Goal: Task Accomplishment & Management: Use online tool/utility

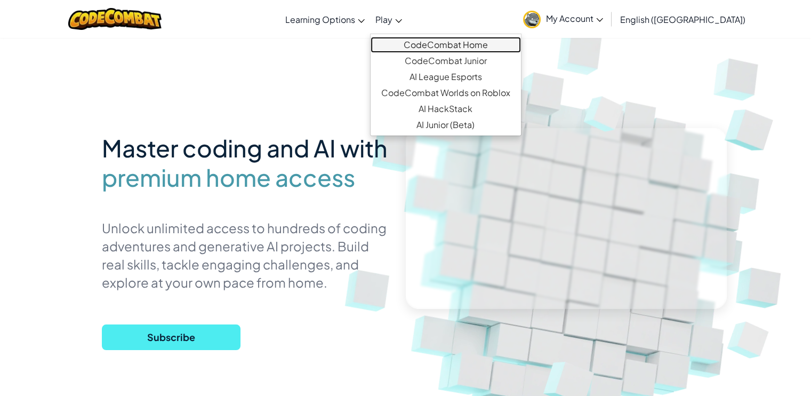
click at [448, 44] on link "CodeCombat Home" at bounding box center [446, 45] width 150 height 16
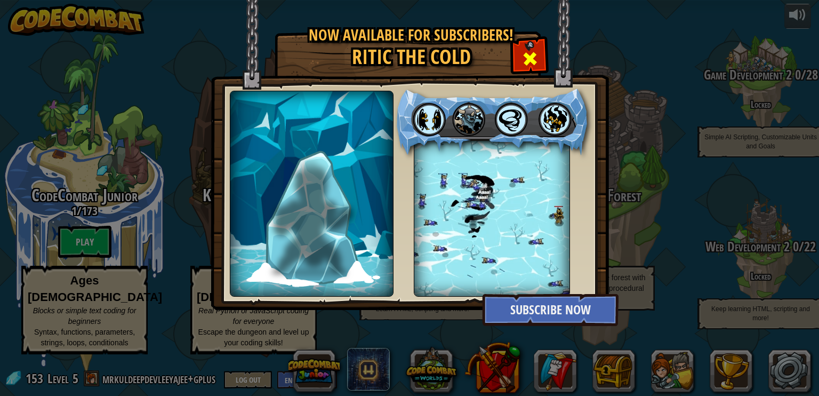
click at [533, 50] on span at bounding box center [530, 58] width 17 height 17
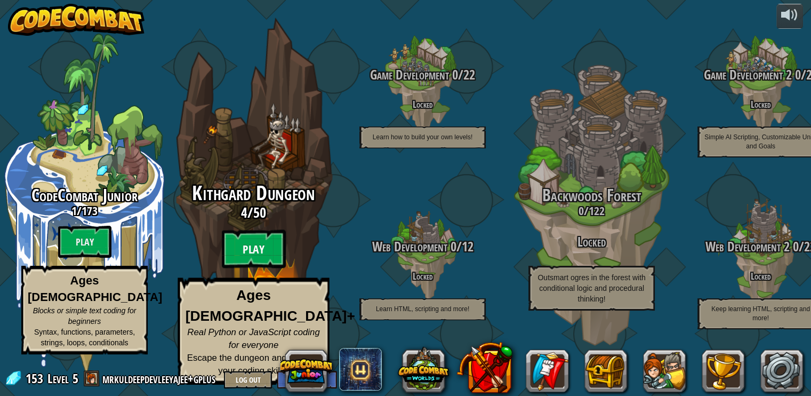
click at [263, 261] on btn "Play" at bounding box center [254, 249] width 64 height 38
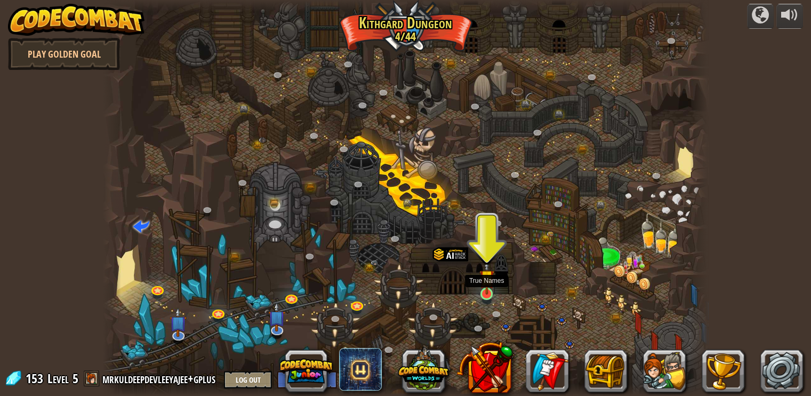
click at [485, 288] on img at bounding box center [486, 277] width 15 height 35
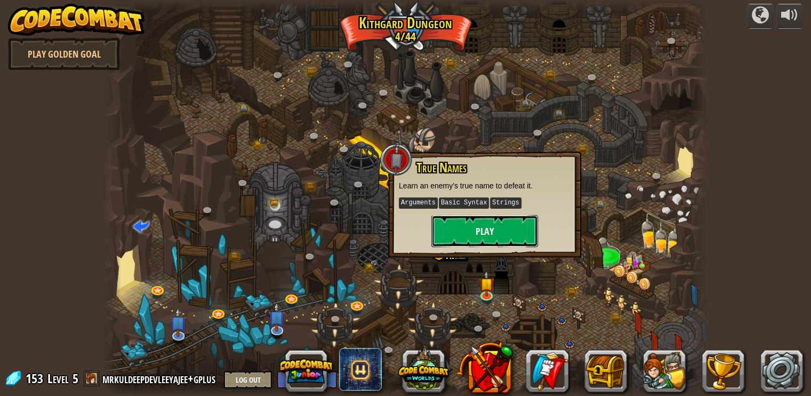
click at [493, 233] on button "Play" at bounding box center [484, 231] width 107 height 32
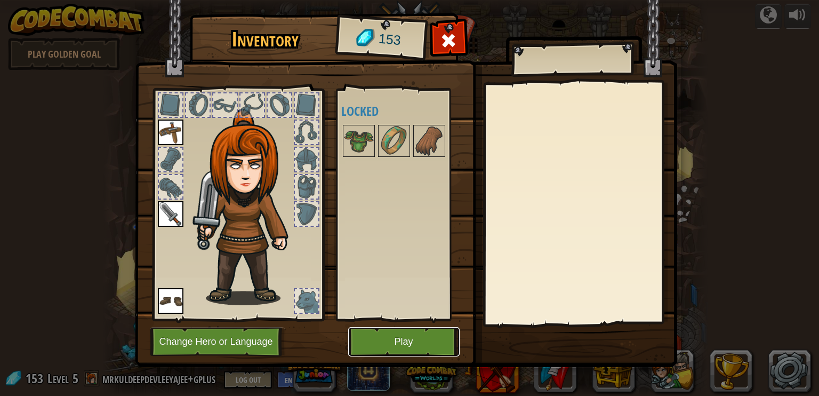
click at [436, 335] on button "Play" at bounding box center [403, 341] width 111 height 29
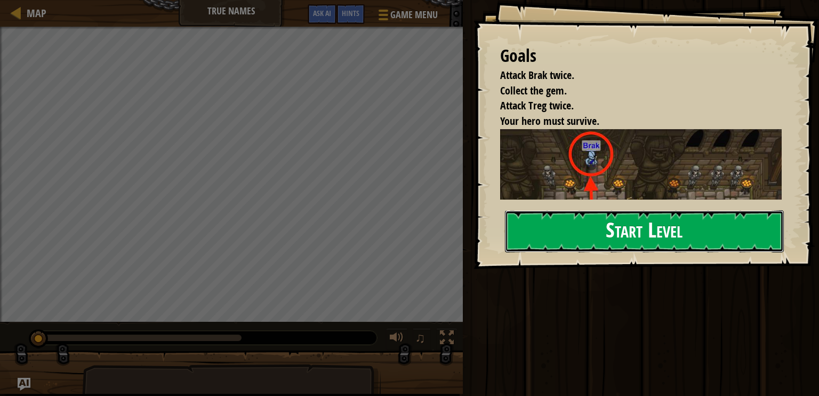
click at [605, 231] on button "Start Level" at bounding box center [644, 231] width 279 height 42
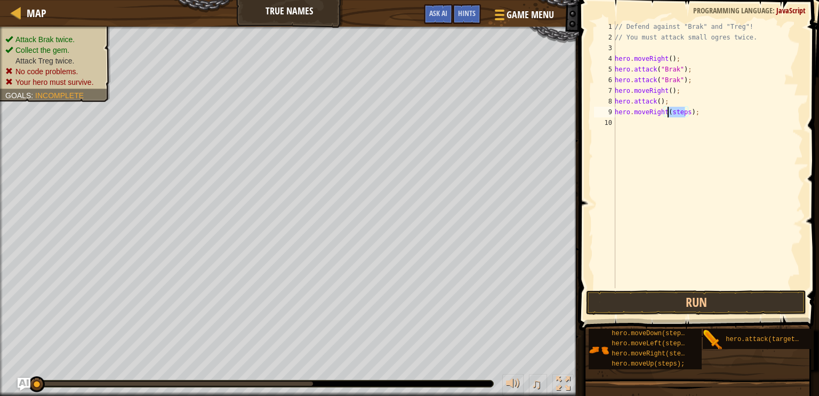
drag, startPoint x: 683, startPoint y: 114, endPoint x: 666, endPoint y: 112, distance: 16.6
click at [666, 112] on div "// Defend against "Brak" and "Treg"! // You must attack small ogres twice. hero…" at bounding box center [708, 165] width 190 height 288
click at [680, 114] on div "// Defend against "Brak" and "Treg"! // You must attack small ogres twice. hero…" at bounding box center [708, 165] width 190 height 288
type textarea "hero.moveRight();"
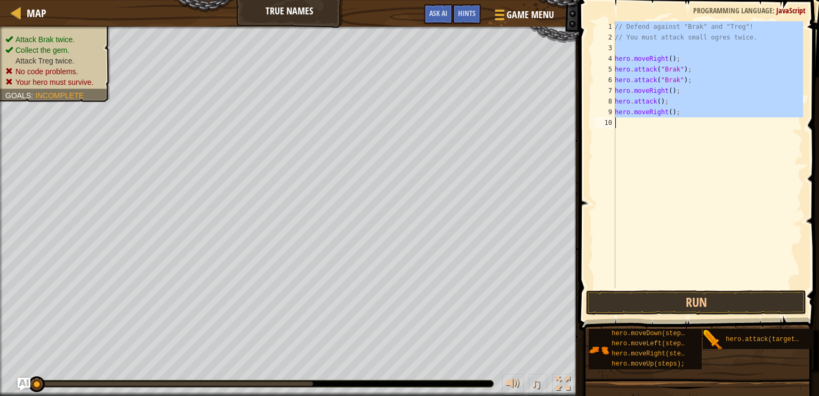
click at [671, 126] on div "// Defend against "Brak" and "Treg"! // You must attack small ogres twice. hero…" at bounding box center [708, 154] width 190 height 267
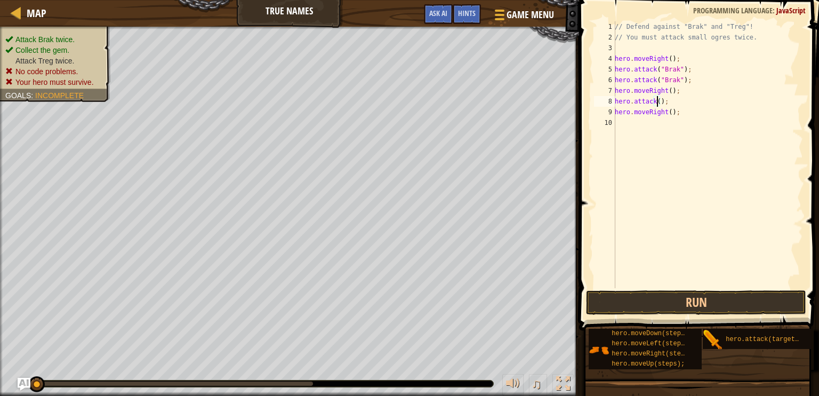
click at [657, 101] on div "// Defend against "Brak" and "Treg"! // You must attack small ogres twice. hero…" at bounding box center [708, 165] width 190 height 288
type textarea "hero.attack();"
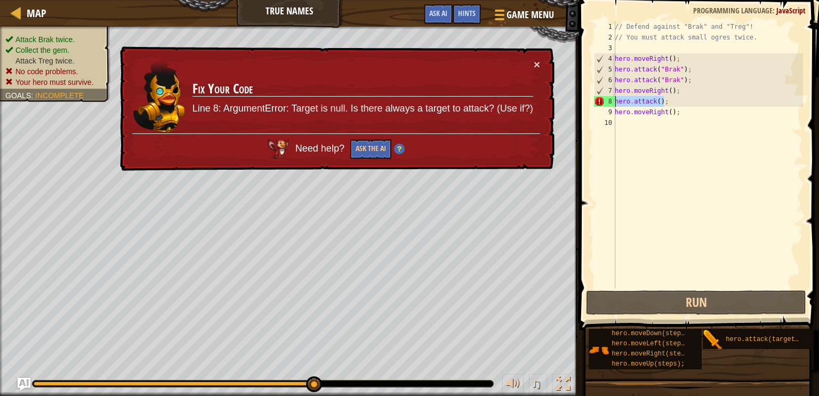
drag, startPoint x: 672, startPoint y: 101, endPoint x: 611, endPoint y: 99, distance: 61.9
click at [611, 99] on div "hero.attack(); 1 2 3 4 5 6 7 8 9 10 // Defend against "Brak" and "Treg"! // You…" at bounding box center [697, 154] width 211 height 267
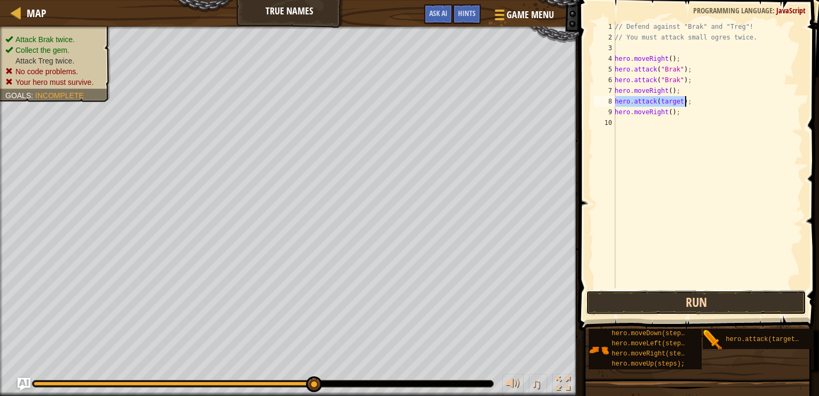
click at [681, 301] on button "Run" at bounding box center [696, 302] width 221 height 25
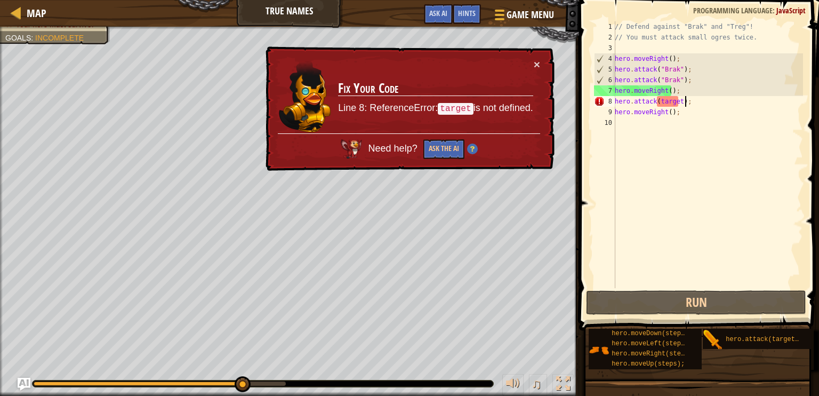
click at [677, 103] on div "// Defend against "Brak" and "Treg"! // You must attack small ogres twice. hero…" at bounding box center [708, 165] width 190 height 288
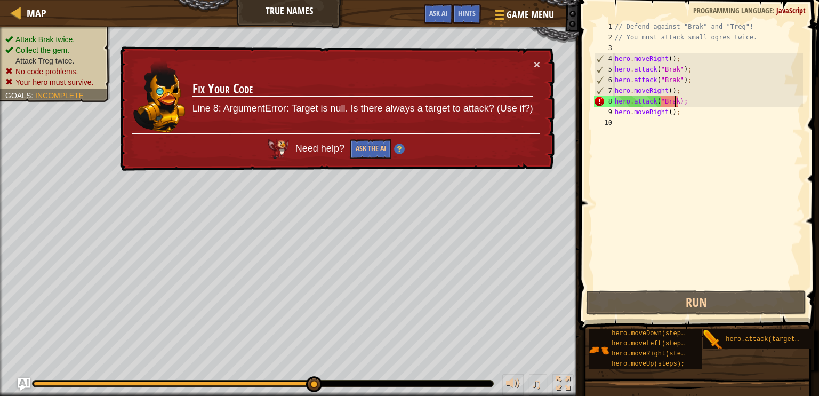
scroll to position [5, 5]
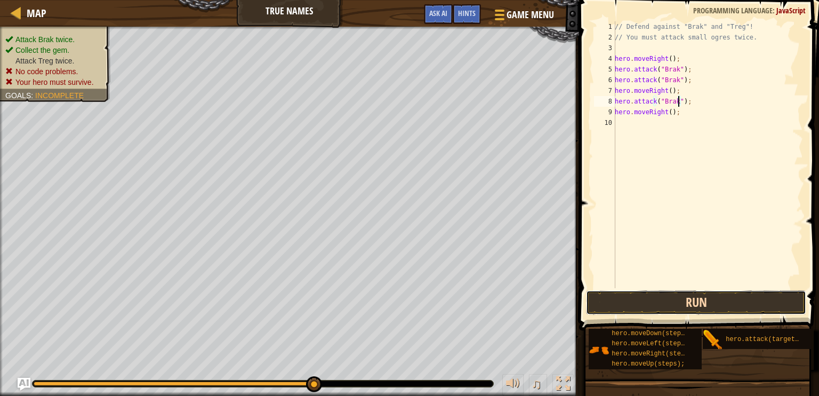
click at [706, 302] on button "Run" at bounding box center [696, 302] width 221 height 25
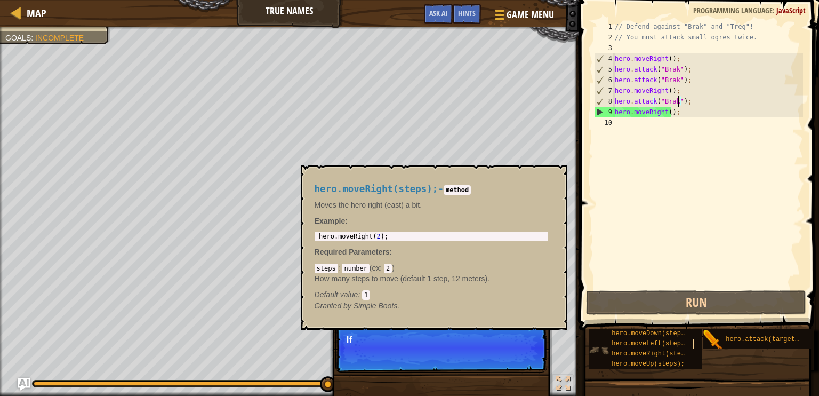
scroll to position [0, 0]
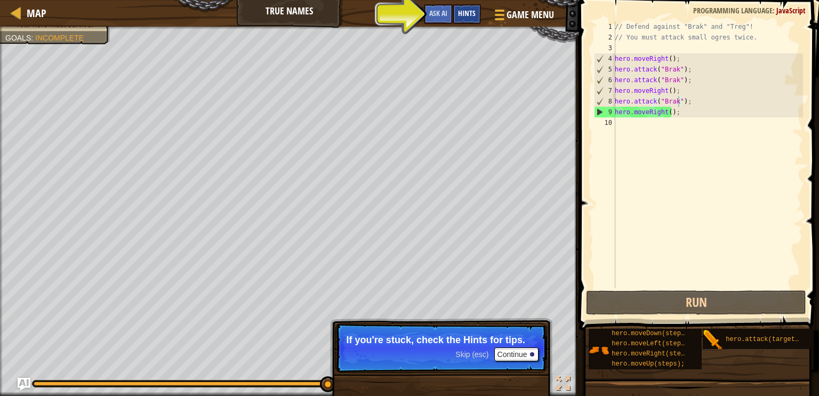
click at [467, 15] on span "Hints" at bounding box center [467, 13] width 18 height 10
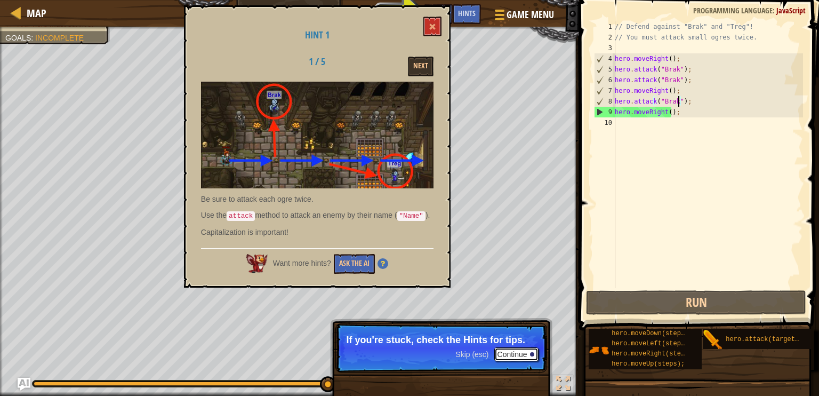
click at [533, 348] on button "Continue" at bounding box center [516, 354] width 44 height 14
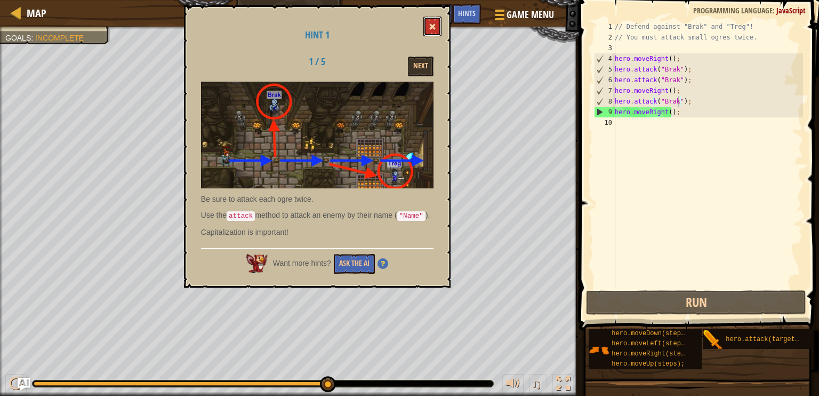
click at [436, 20] on button at bounding box center [432, 27] width 18 height 20
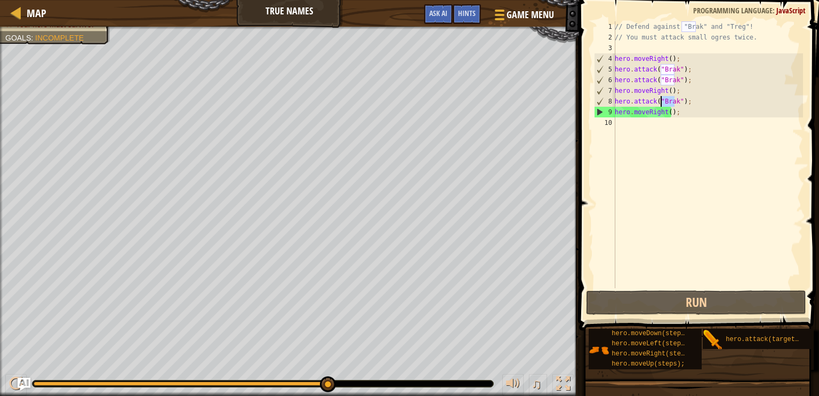
drag, startPoint x: 673, startPoint y: 101, endPoint x: 661, endPoint y: 101, distance: 12.3
click at [661, 101] on div "// Defend against "Brak" and "Treg"! // You must attack small ogres twice. hero…" at bounding box center [708, 165] width 190 height 288
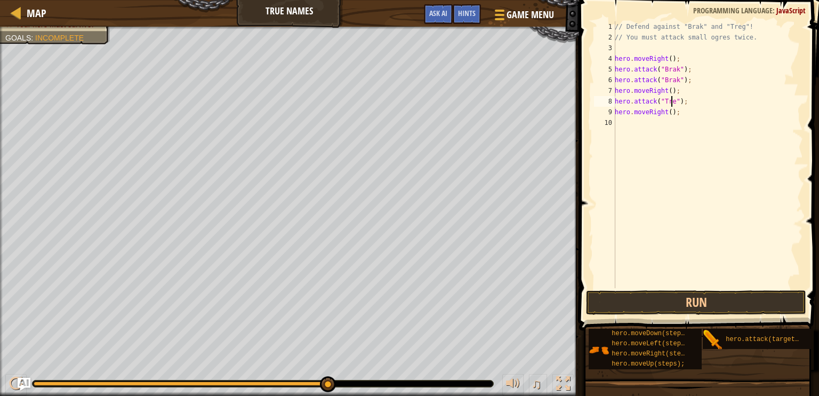
scroll to position [5, 5]
click at [708, 299] on button "Run" at bounding box center [696, 302] width 221 height 25
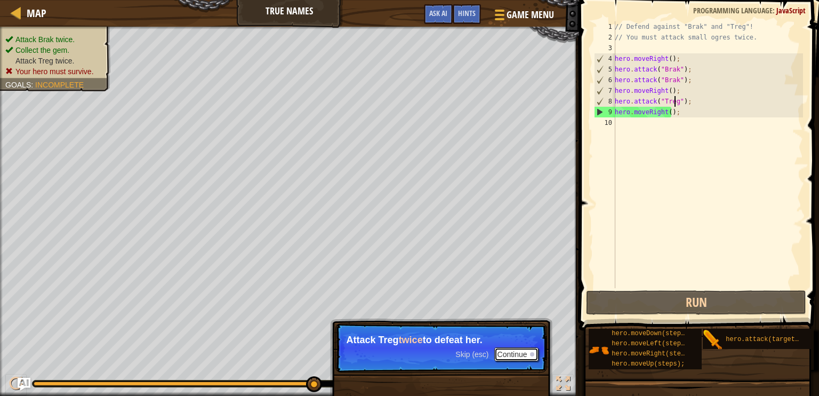
click at [518, 352] on button "Continue" at bounding box center [516, 354] width 44 height 14
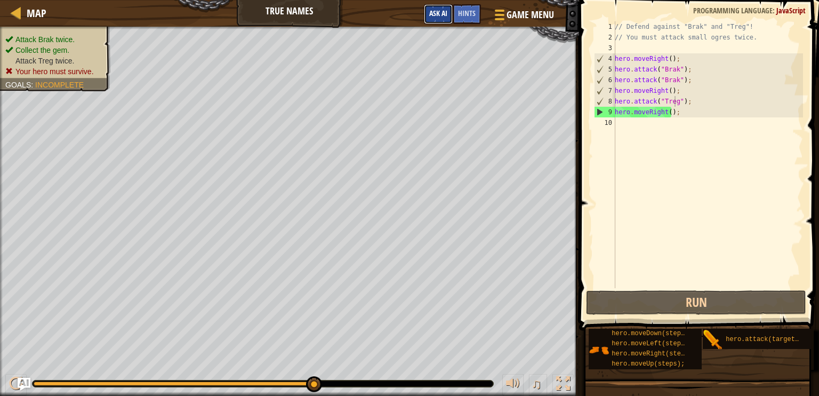
click at [442, 13] on span "Ask AI" at bounding box center [438, 13] width 18 height 10
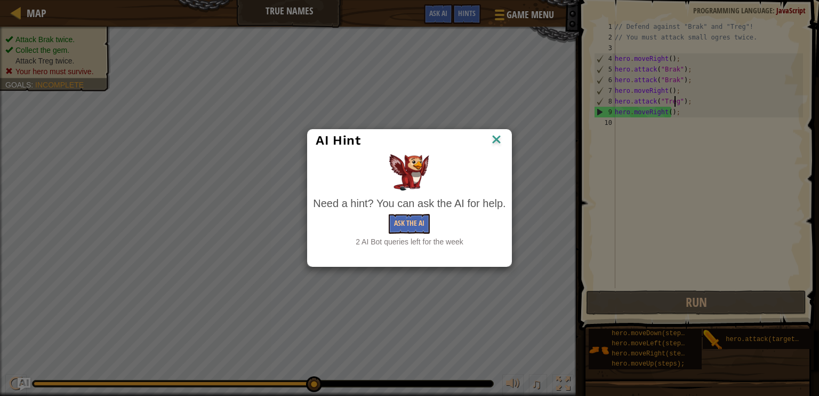
click at [504, 139] on div "AI Hint" at bounding box center [409, 141] width 203 height 22
click at [500, 137] on img at bounding box center [497, 140] width 14 height 16
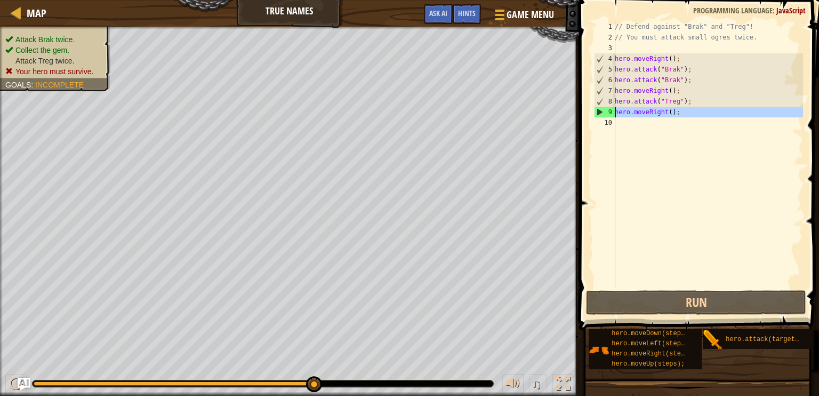
click at [599, 110] on div "9" at bounding box center [605, 112] width 21 height 11
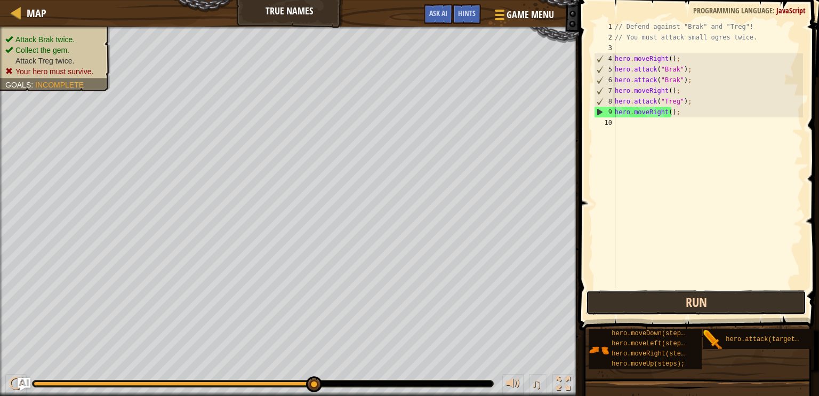
click at [668, 300] on button "Run" at bounding box center [696, 302] width 221 height 25
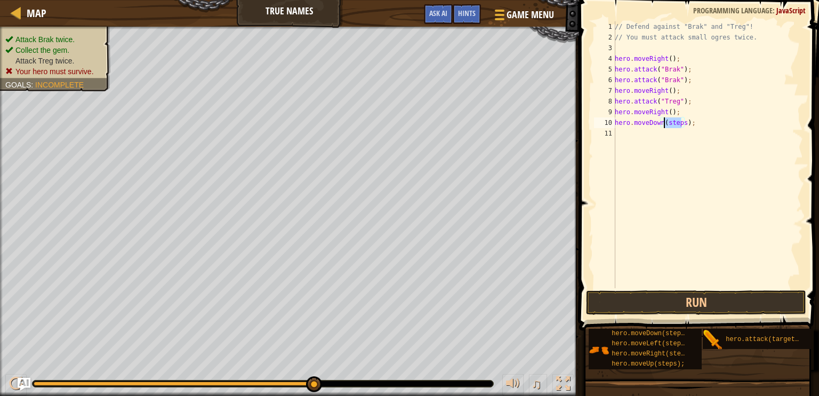
drag, startPoint x: 680, startPoint y: 123, endPoint x: 665, endPoint y: 124, distance: 14.9
click at [665, 124] on div "// Defend against "Brak" and "Treg"! // You must attack small ogres twice. hero…" at bounding box center [708, 165] width 190 height 288
click at [646, 299] on button "Run" at bounding box center [696, 302] width 221 height 25
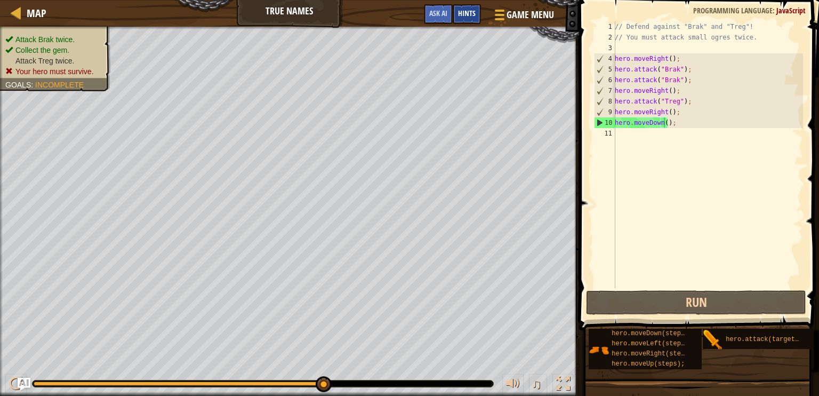
drag, startPoint x: 474, startPoint y: 9, endPoint x: 471, endPoint y: 16, distance: 7.4
click at [473, 10] on span "Hints" at bounding box center [467, 13] width 18 height 10
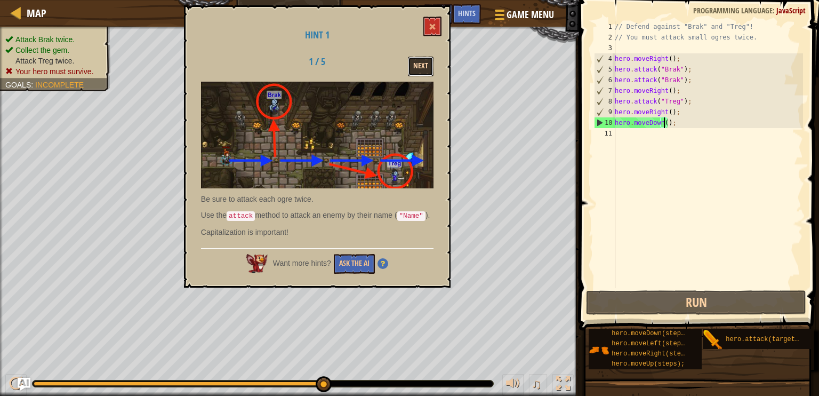
click at [429, 64] on button "Next" at bounding box center [421, 67] width 26 height 20
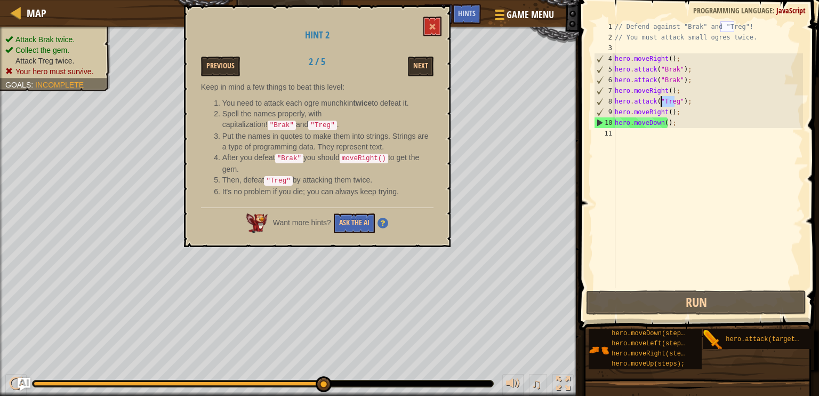
drag, startPoint x: 676, startPoint y: 101, endPoint x: 661, endPoint y: 99, distance: 14.6
click at [661, 99] on div "// Defend against "Brak" and "Treg"! // You must attack small ogres twice. hero…" at bounding box center [708, 165] width 190 height 288
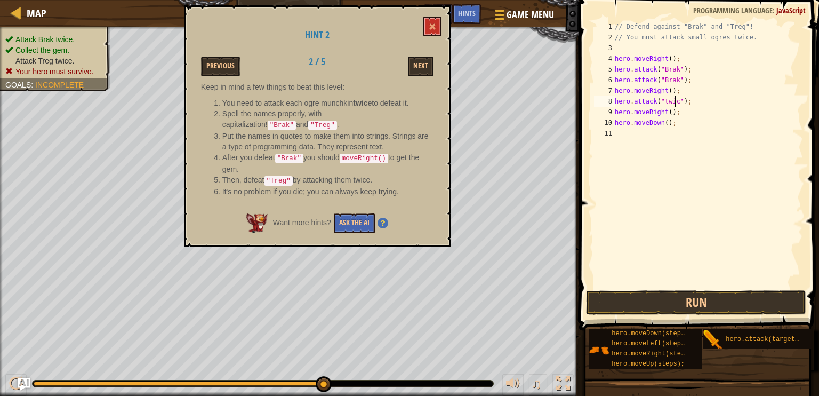
scroll to position [5, 5]
click at [422, 63] on button "Next" at bounding box center [421, 67] width 26 height 20
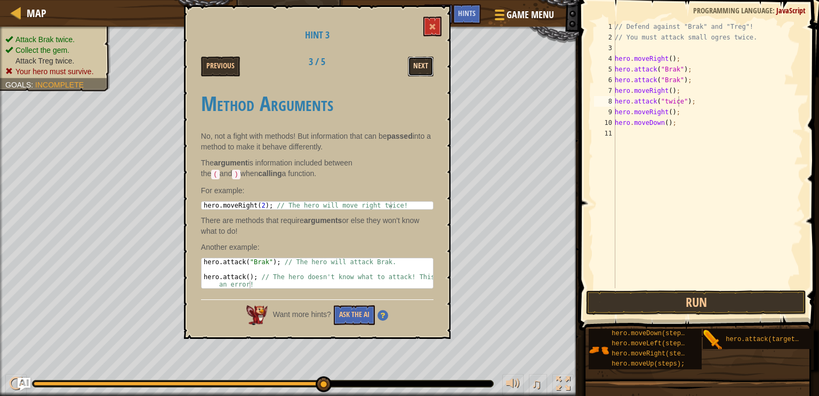
click at [424, 65] on button "Next" at bounding box center [421, 67] width 26 height 20
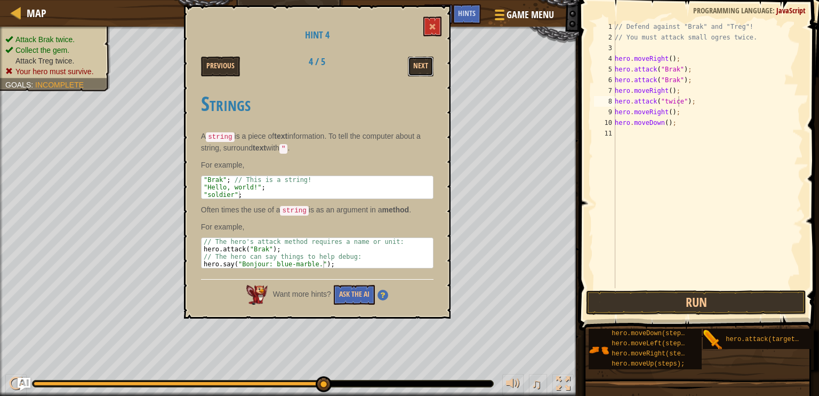
click at [424, 65] on button "Next" at bounding box center [421, 67] width 26 height 20
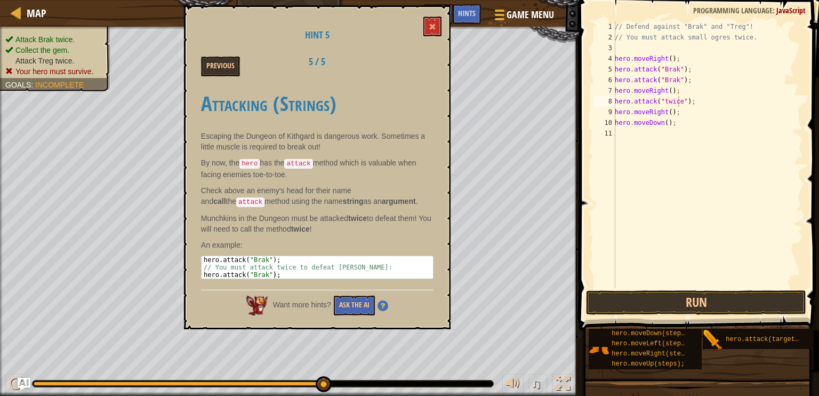
click at [424, 65] on div "Previous 5 / 5" at bounding box center [317, 67] width 248 height 20
click at [657, 296] on button "Run" at bounding box center [696, 302] width 221 height 25
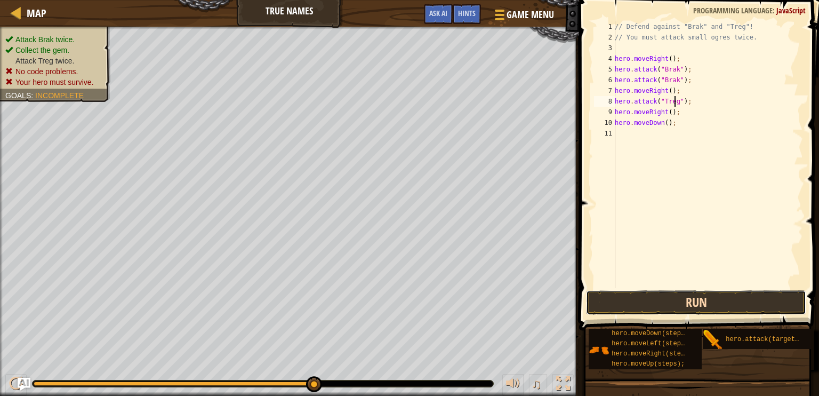
click at [663, 304] on button "Run" at bounding box center [696, 302] width 221 height 25
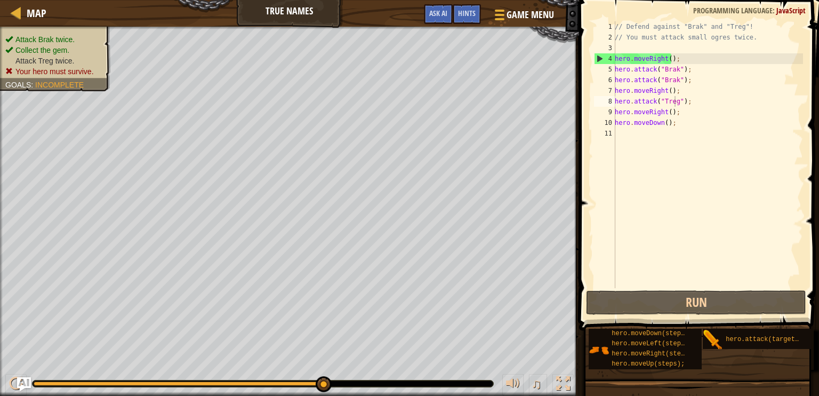
click at [24, 380] on img "Ask AI" at bounding box center [24, 384] width 14 height 14
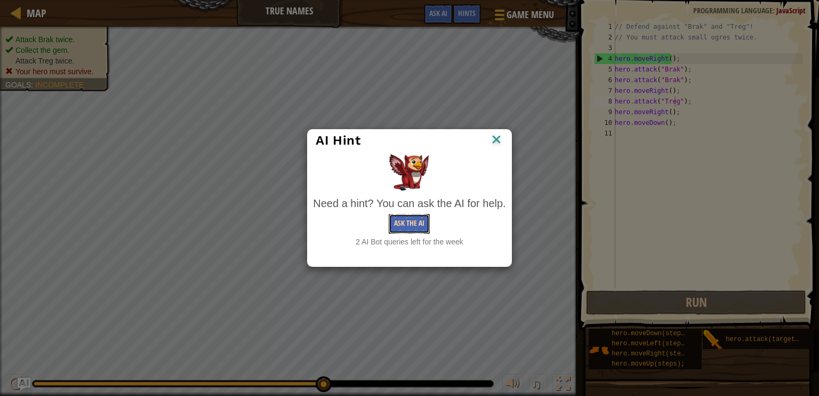
click at [412, 220] on button "Ask the AI" at bounding box center [409, 224] width 41 height 20
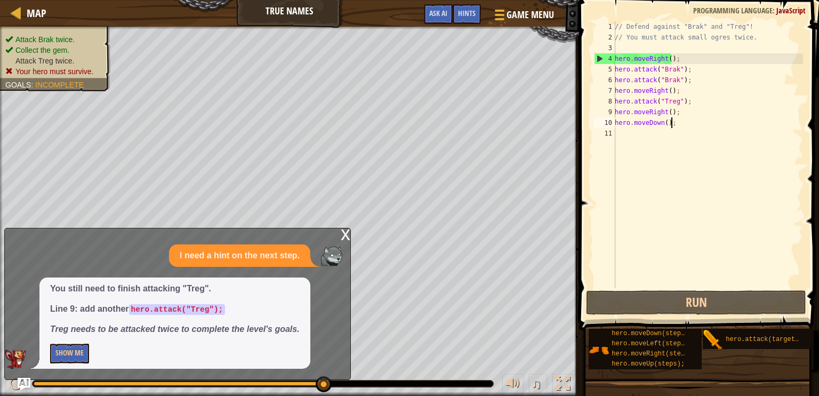
click at [675, 124] on div "// Defend against "Brak" and "Treg"! // You must attack small ogres twice. hero…" at bounding box center [708, 165] width 190 height 288
type textarea "hero.moveDown();"
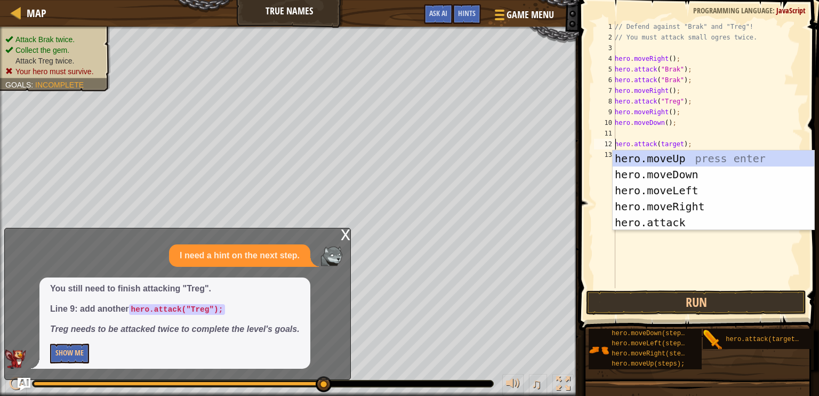
click at [677, 143] on div "// Defend against "Brak" and "Treg"! // You must attack small ogres twice. hero…" at bounding box center [708, 165] width 190 height 288
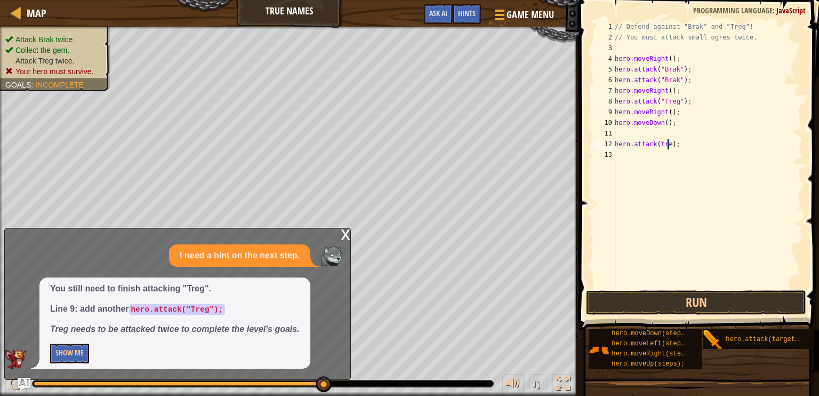
scroll to position [5, 4]
click at [686, 306] on button "Run" at bounding box center [696, 302] width 221 height 25
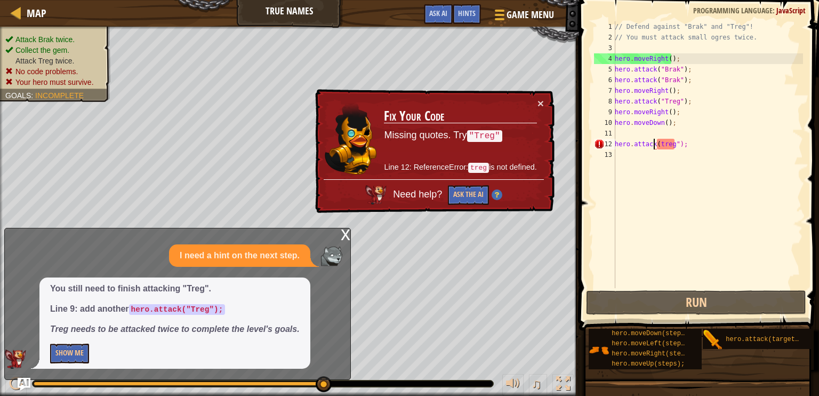
click at [655, 145] on div "// Defend against "Brak" and "Treg"! // You must attack small ogres twice. hero…" at bounding box center [708, 165] width 190 height 288
click at [659, 145] on div "// Defend against "Brak" and "Treg"! // You must attack small ogres twice. hero…" at bounding box center [708, 165] width 190 height 288
click at [657, 145] on div "// Defend against "Brak" and "Treg"! // You must attack small ogres twice. hero…" at bounding box center [708, 165] width 190 height 288
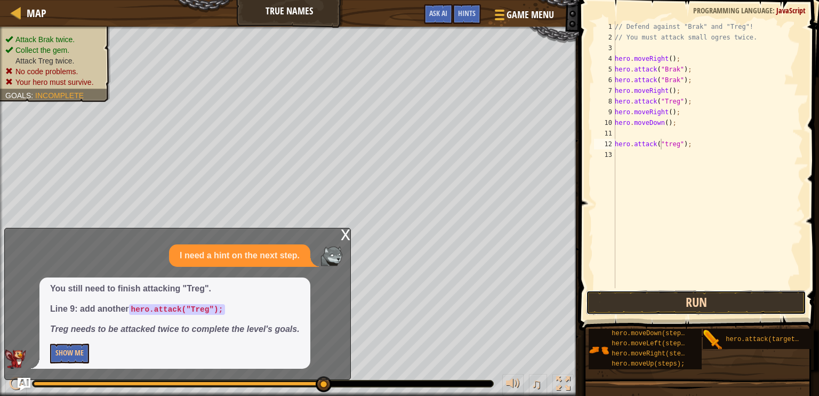
click at [693, 306] on button "Run" at bounding box center [696, 302] width 221 height 25
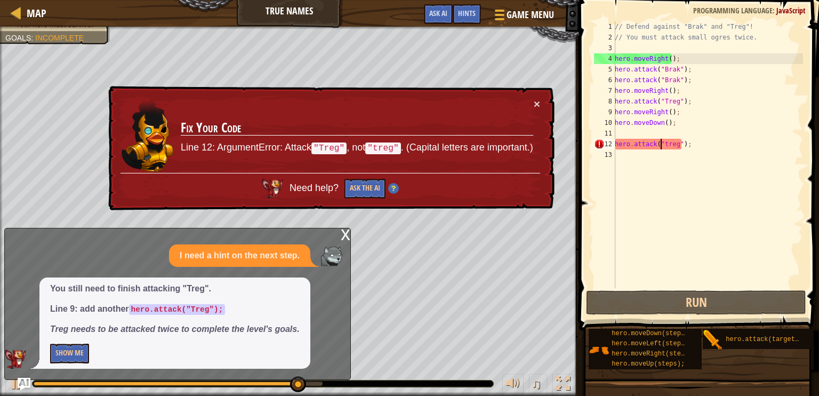
drag, startPoint x: 665, startPoint y: 144, endPoint x: 663, endPoint y: 153, distance: 8.8
click at [665, 148] on div "// Defend against "Brak" and "Treg"! // You must attack small ogres twice. hero…" at bounding box center [708, 165] width 190 height 288
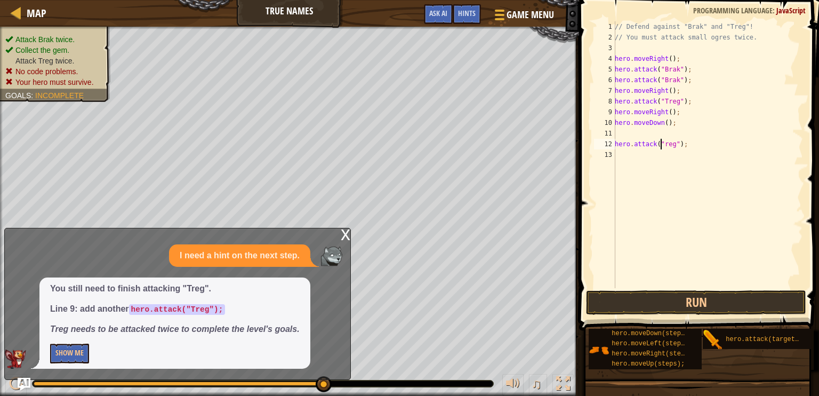
scroll to position [5, 4]
click at [670, 300] on button "Run" at bounding box center [696, 302] width 221 height 25
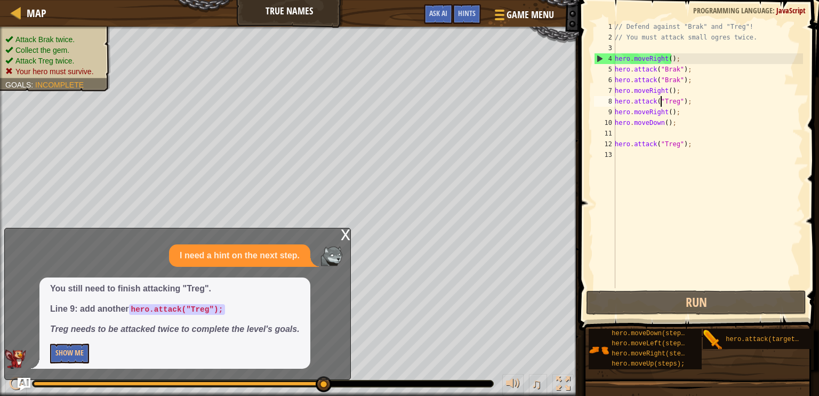
click at [661, 103] on div "// Defend against "Brak" and "Treg"! // You must attack small ogres twice. hero…" at bounding box center [708, 165] width 190 height 288
click at [677, 100] on div "// Defend against "Brak" and "Treg"! // You must attack small ogres twice. hero…" at bounding box center [708, 165] width 190 height 288
click at [676, 102] on div "// Defend against "Brak" and "Treg"! // You must attack small ogres twice. hero…" at bounding box center [708, 165] width 190 height 288
type textarea "hero.attack(Treg);"
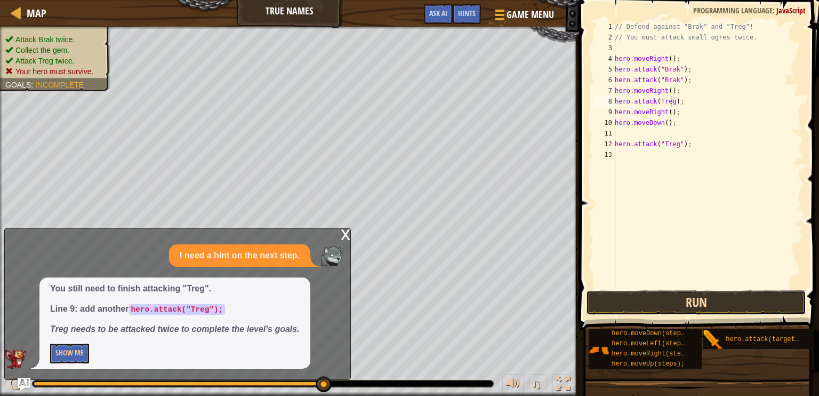
click at [676, 299] on button "Run" at bounding box center [696, 302] width 221 height 25
